Goal: Navigation & Orientation: Find specific page/section

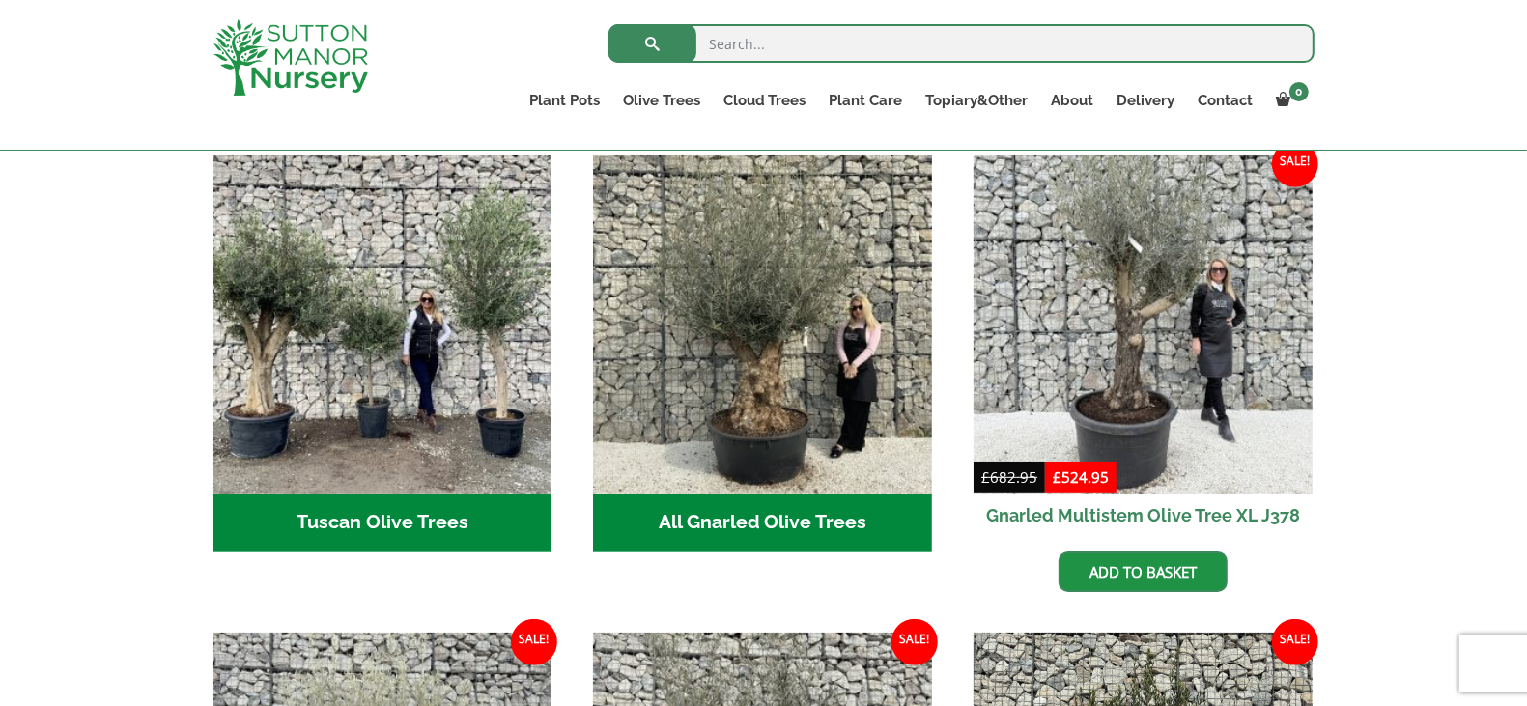
scroll to position [724, 0]
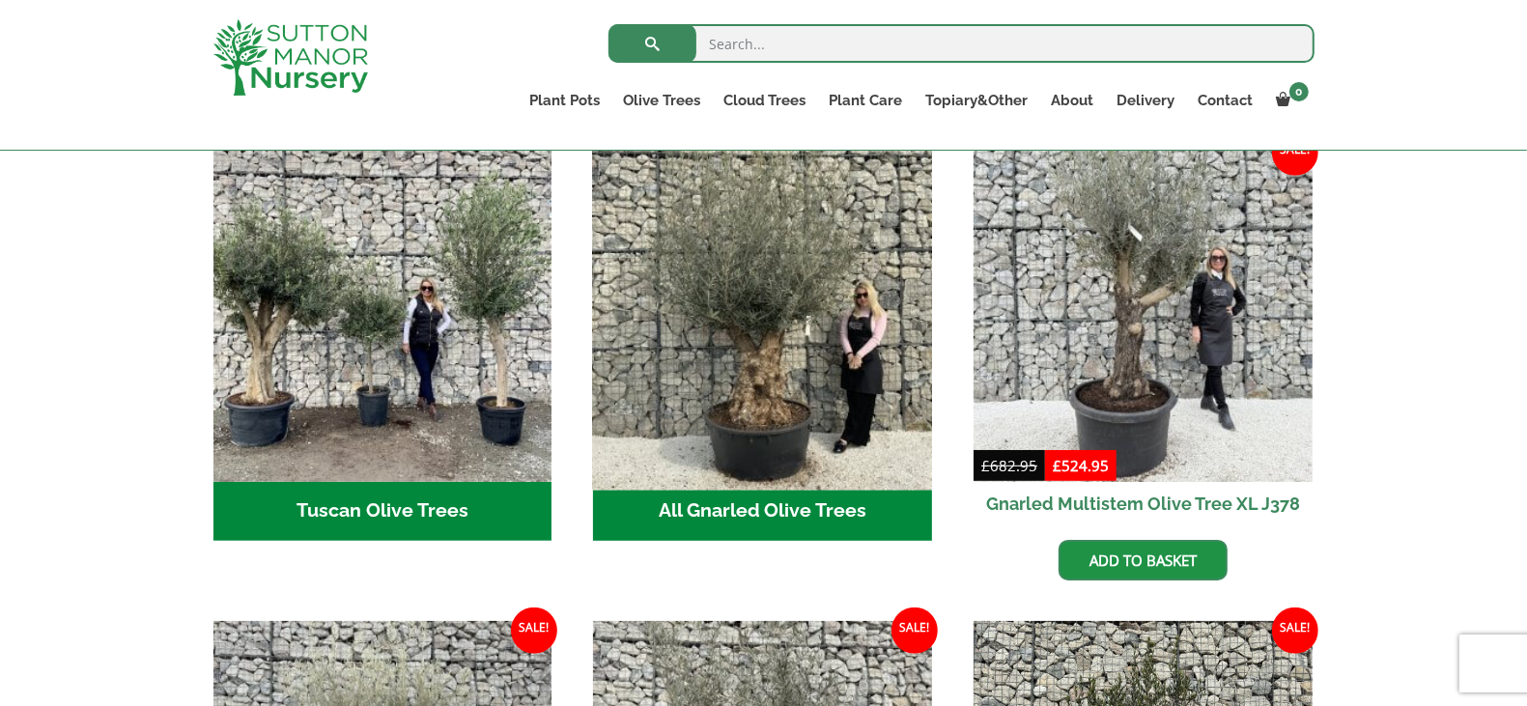
click at [808, 287] on img "Visit product category All Gnarled Olive Trees" at bounding box center [762, 311] width 355 height 355
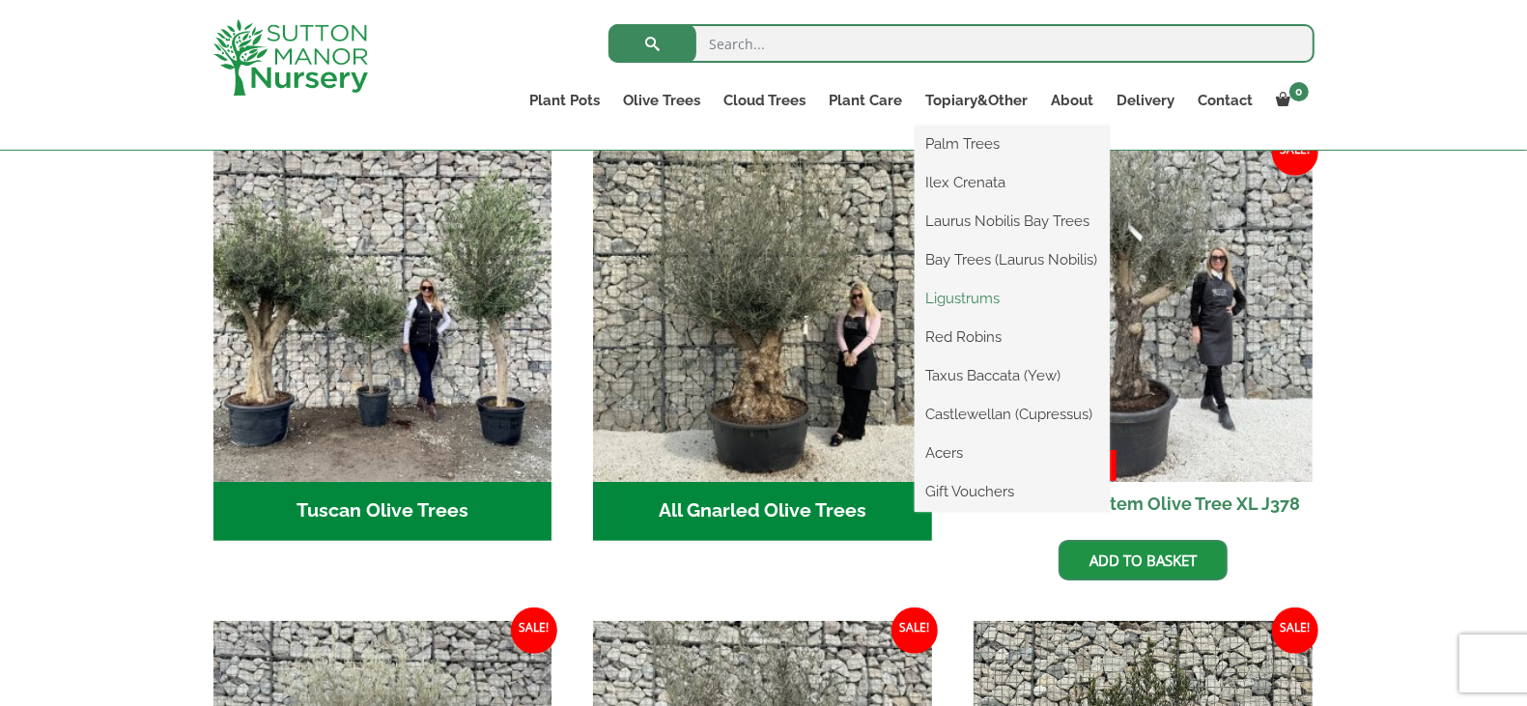
click at [992, 304] on link "Ligustrums" at bounding box center [1011, 298] width 195 height 29
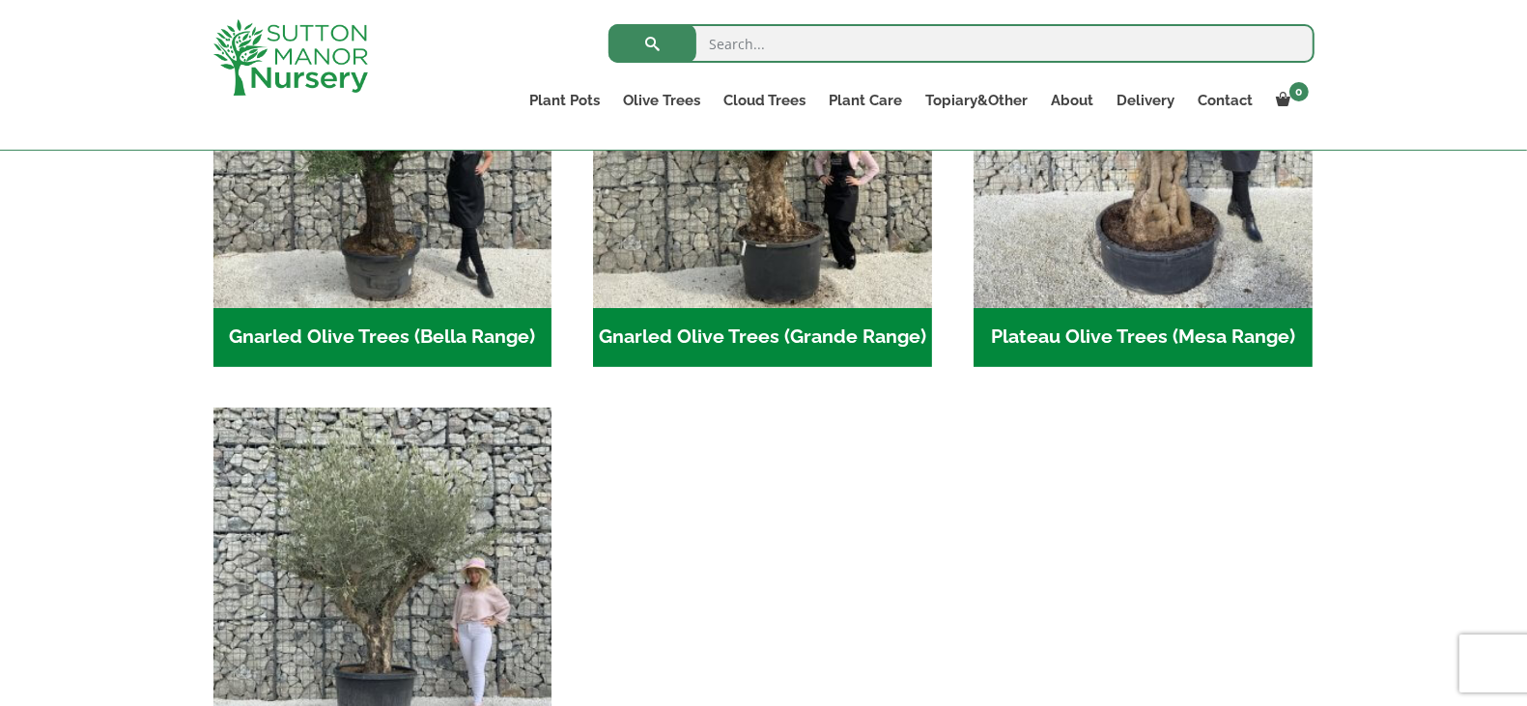
scroll to position [724, 0]
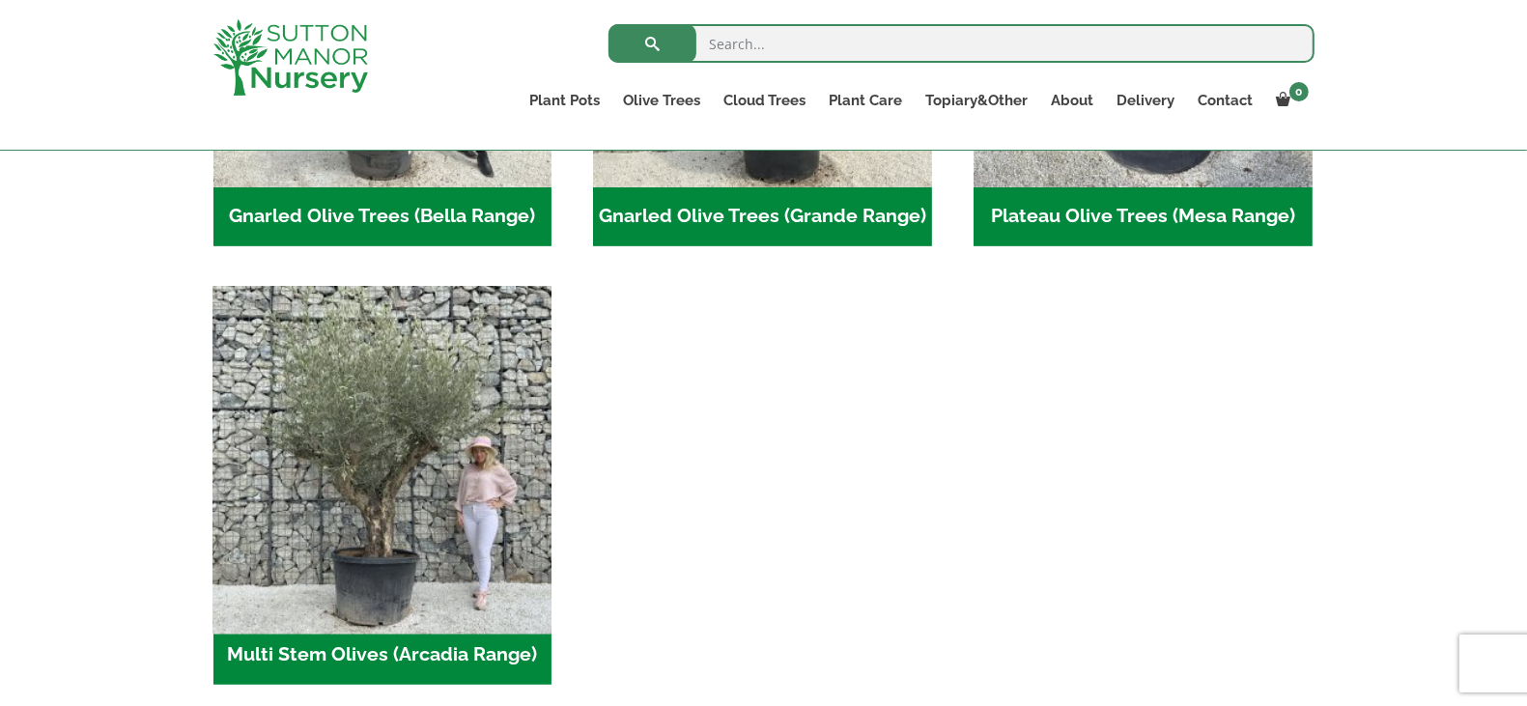
click at [460, 442] on img "Visit product category Multi Stem Olives (Arcadia Range)" at bounding box center [382, 455] width 355 height 355
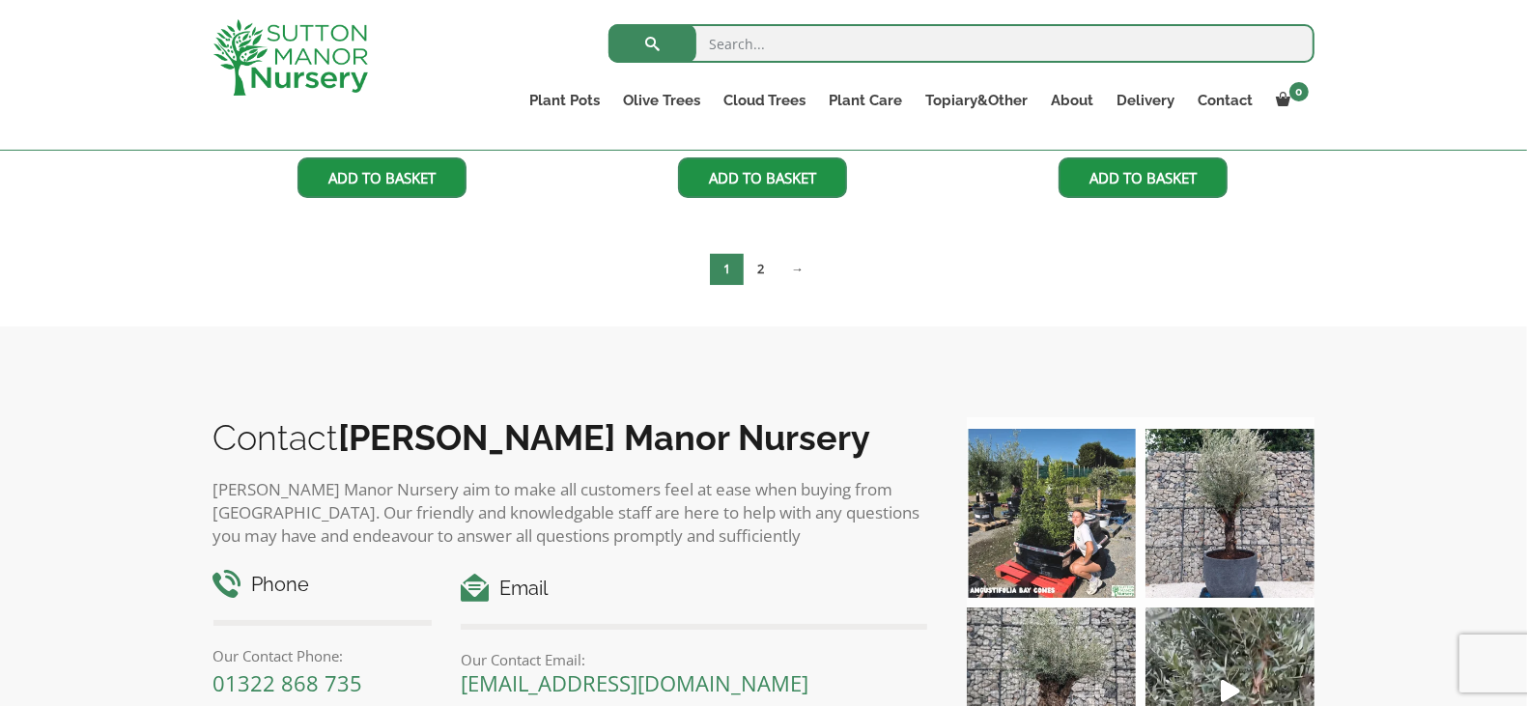
scroll to position [3741, 0]
